Goal: Download file/media

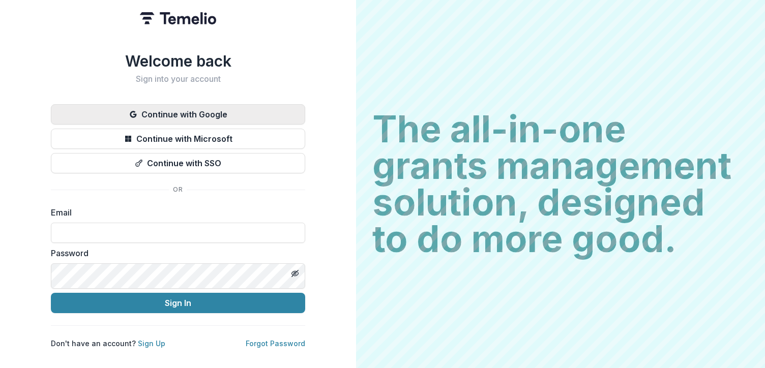
click at [305, 123] on button "Continue with Google" at bounding box center [178, 114] width 254 height 20
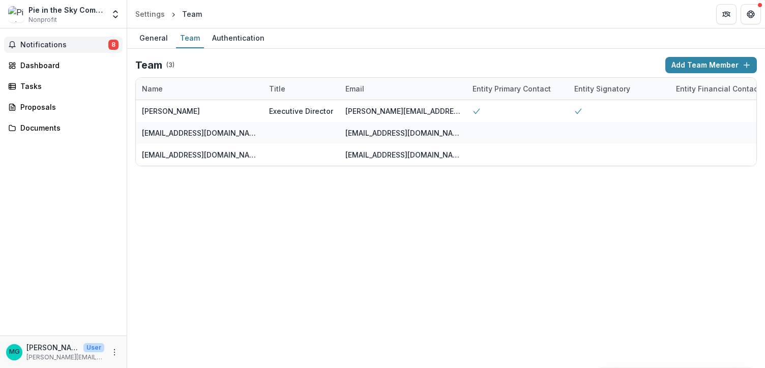
click at [56, 49] on span "Notifications" at bounding box center [64, 45] width 88 height 9
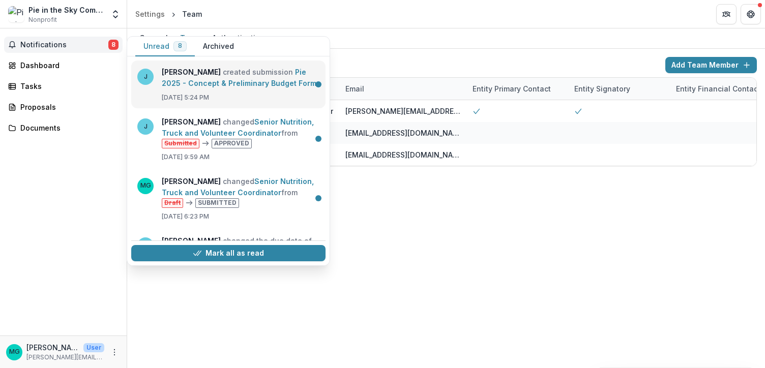
click at [208, 87] on link "Pie 2025 - Concept & Preliminary Budget Form" at bounding box center [239, 78] width 155 height 20
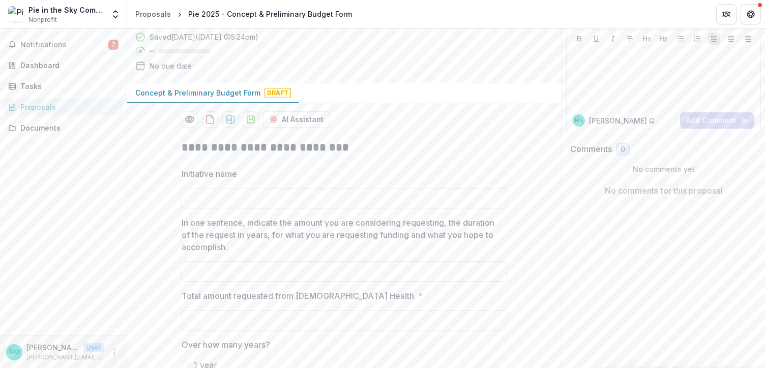
scroll to position [31, 0]
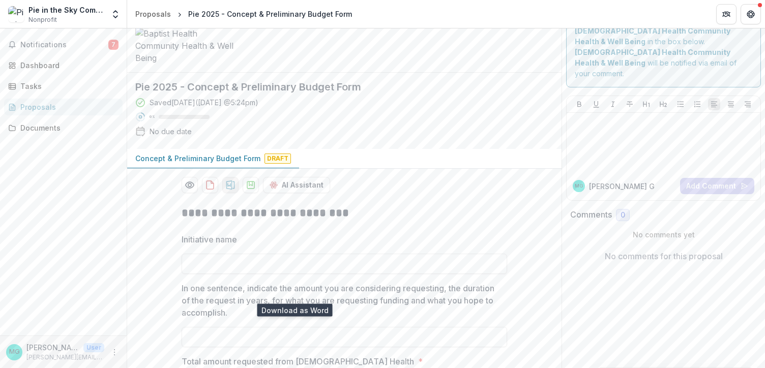
click at [235, 190] on icon "download-proposal" at bounding box center [230, 185] width 9 height 9
